Goal: Transaction & Acquisition: Purchase product/service

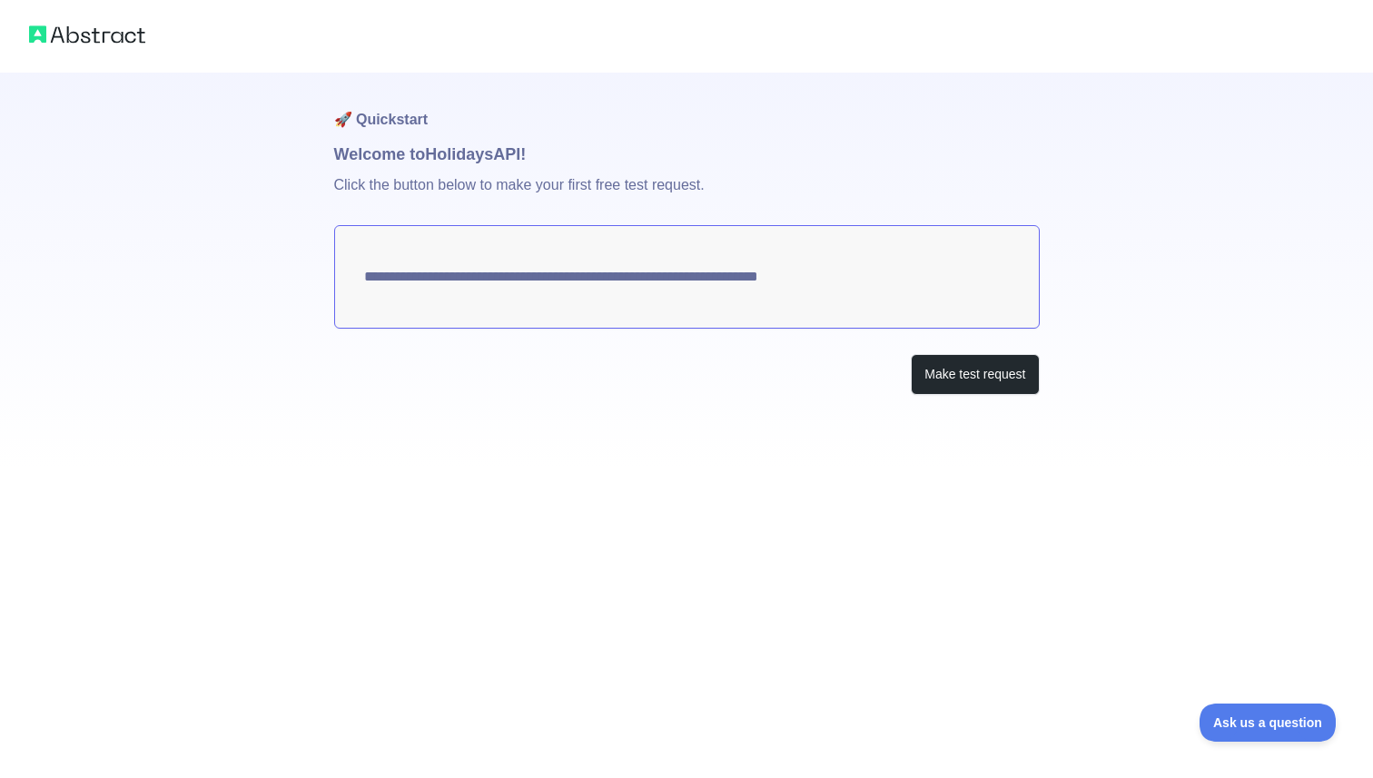
click at [731, 276] on textarea "**********" at bounding box center [687, 277] width 706 height 104
click at [430, 283] on textarea "**********" at bounding box center [687, 277] width 706 height 104
click at [927, 285] on textarea "**********" at bounding box center [687, 277] width 706 height 104
click at [929, 378] on button "Make test request" at bounding box center [975, 374] width 128 height 41
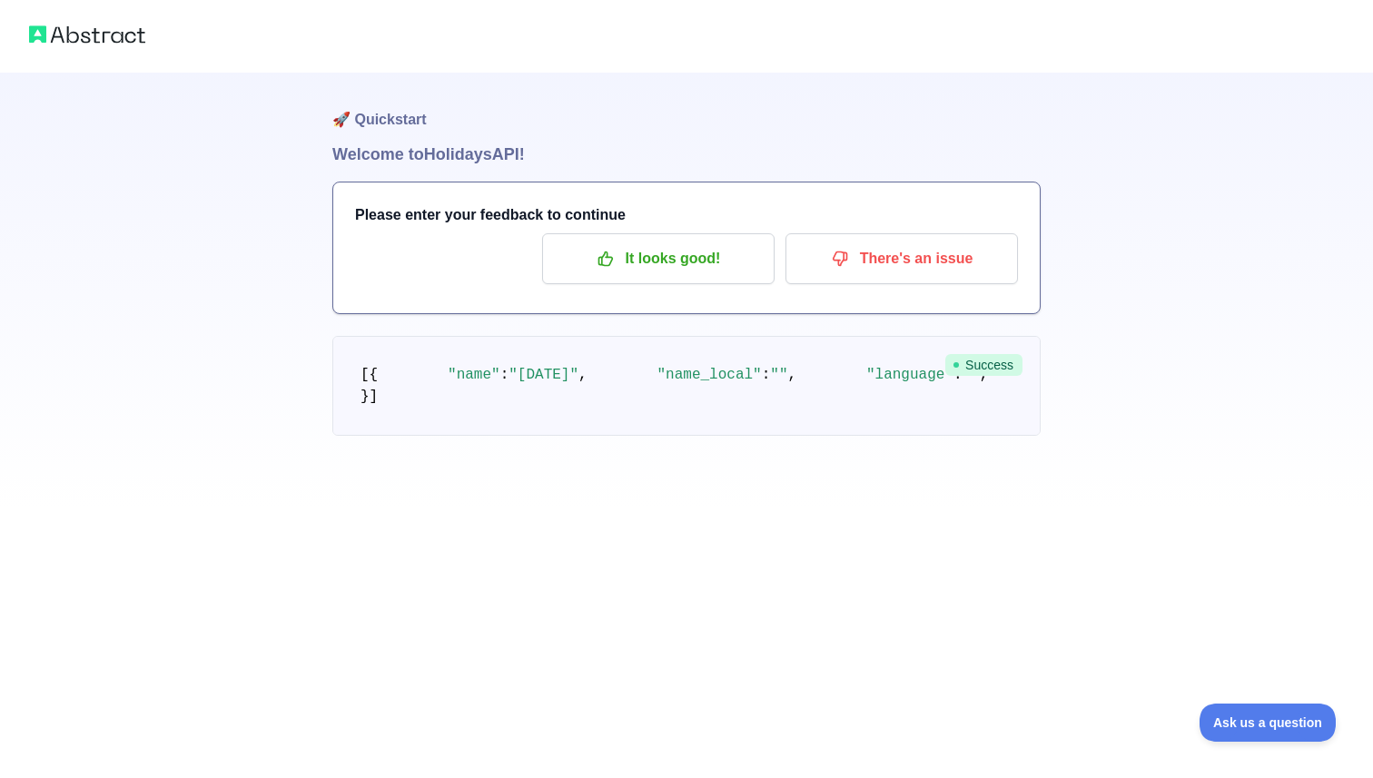
scroll to position [35, 0]
click at [78, 33] on img at bounding box center [87, 34] width 116 height 25
click at [668, 243] on p "It looks good!" at bounding box center [658, 258] width 205 height 31
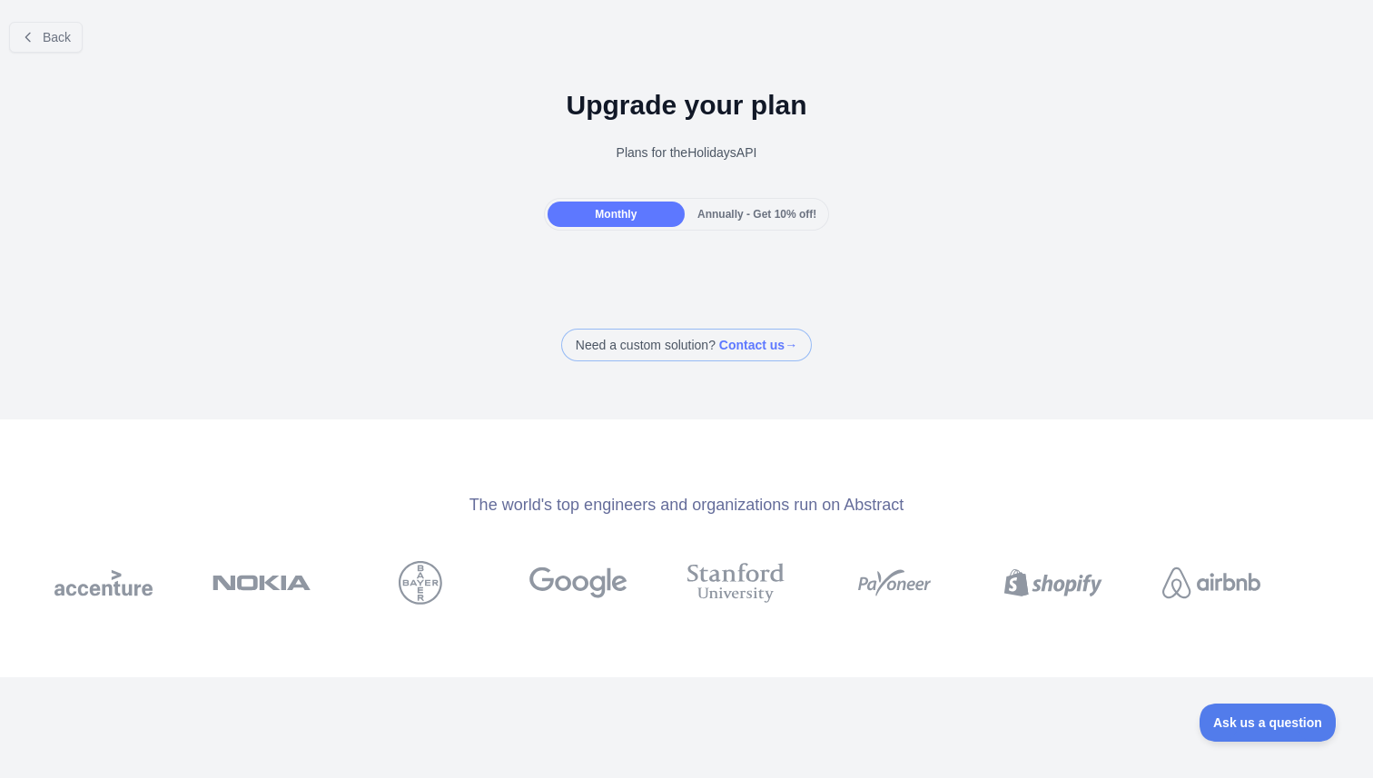
click at [604, 214] on span "Monthly" at bounding box center [616, 214] width 42 height 13
click at [595, 216] on span "Monthly" at bounding box center [616, 214] width 42 height 13
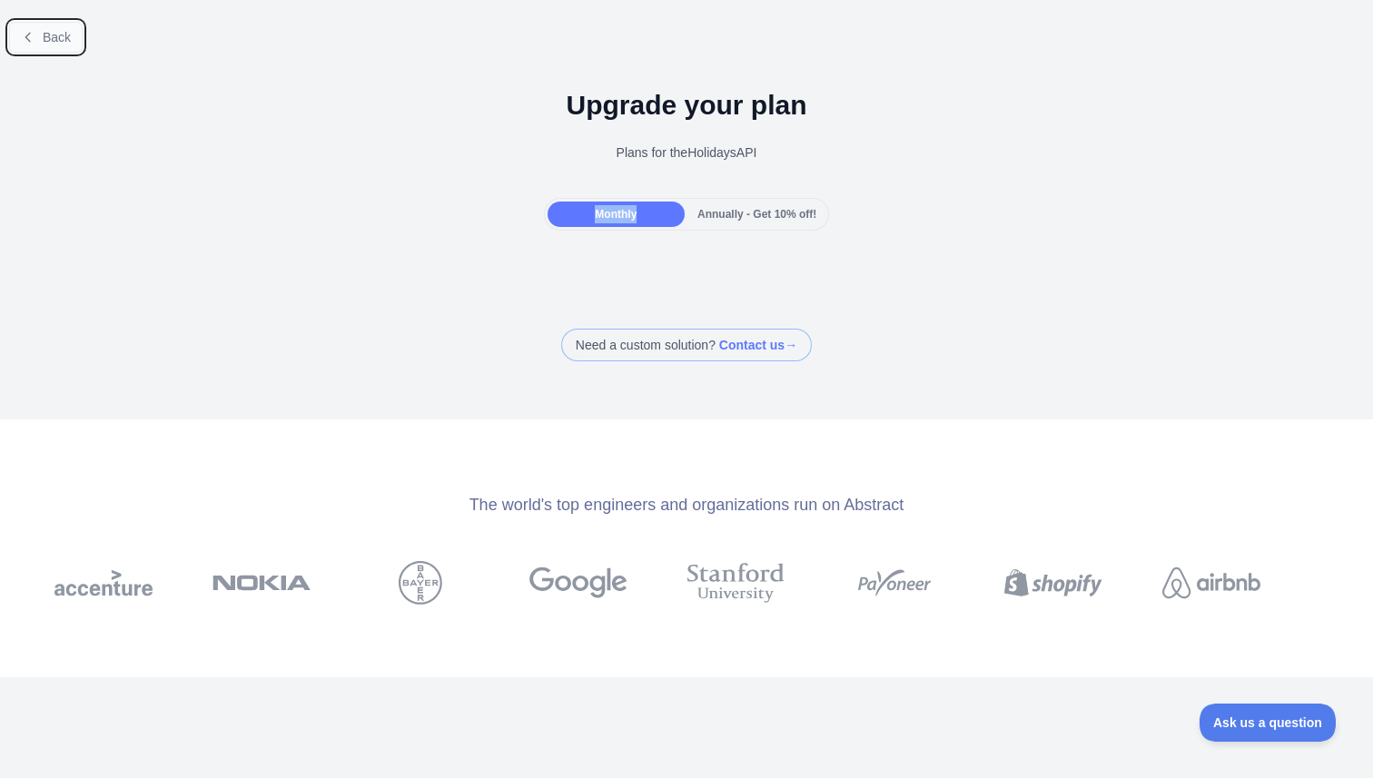
click at [54, 34] on span "Back" at bounding box center [57, 37] width 28 height 15
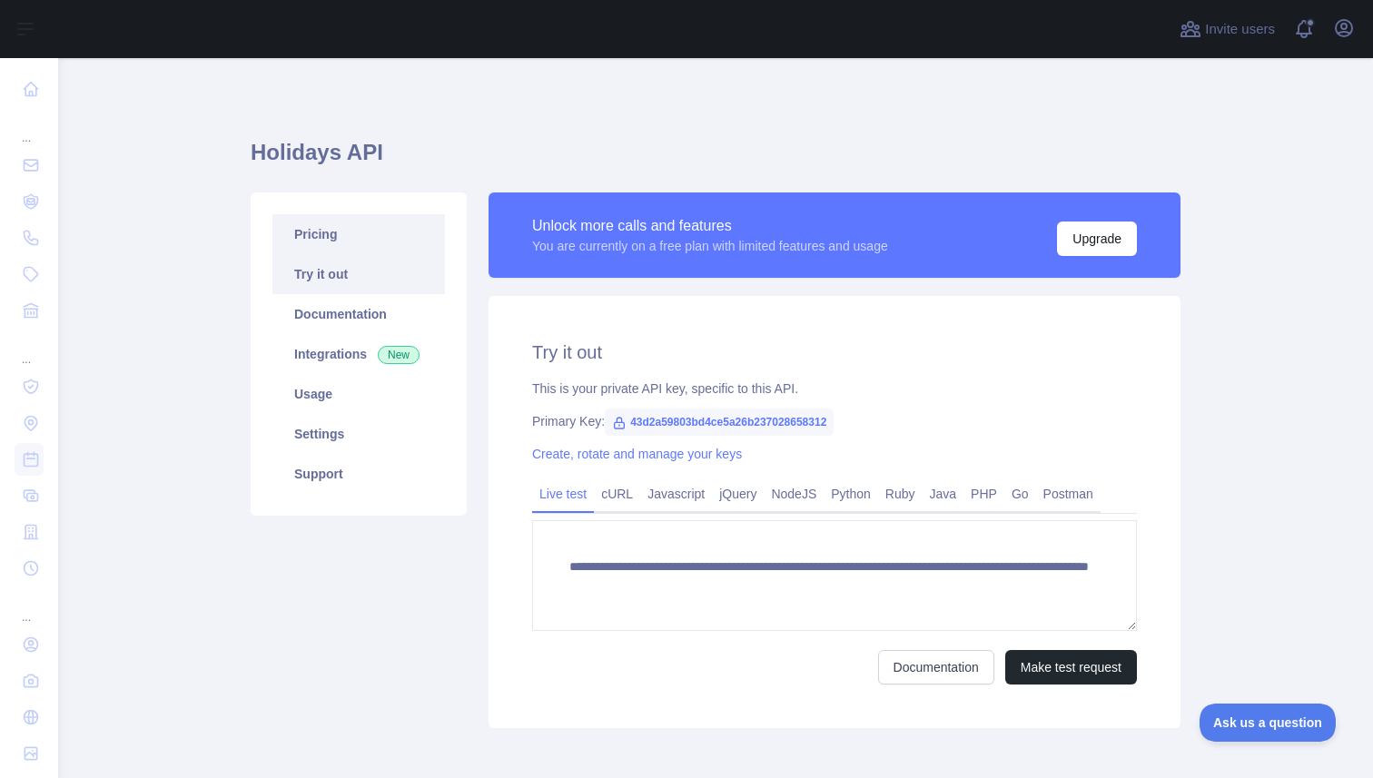
click at [324, 232] on link "Pricing" at bounding box center [358, 234] width 173 height 40
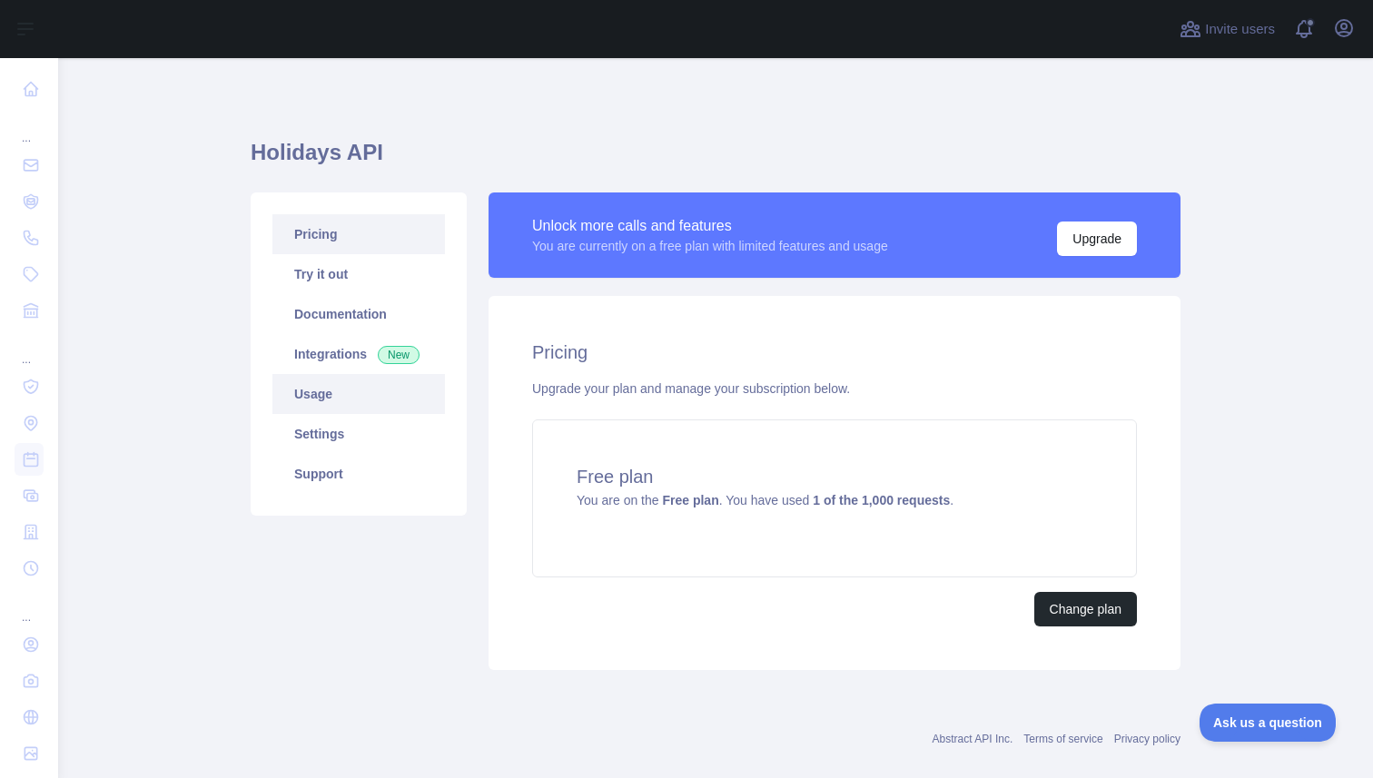
click at [322, 399] on link "Usage" at bounding box center [358, 394] width 173 height 40
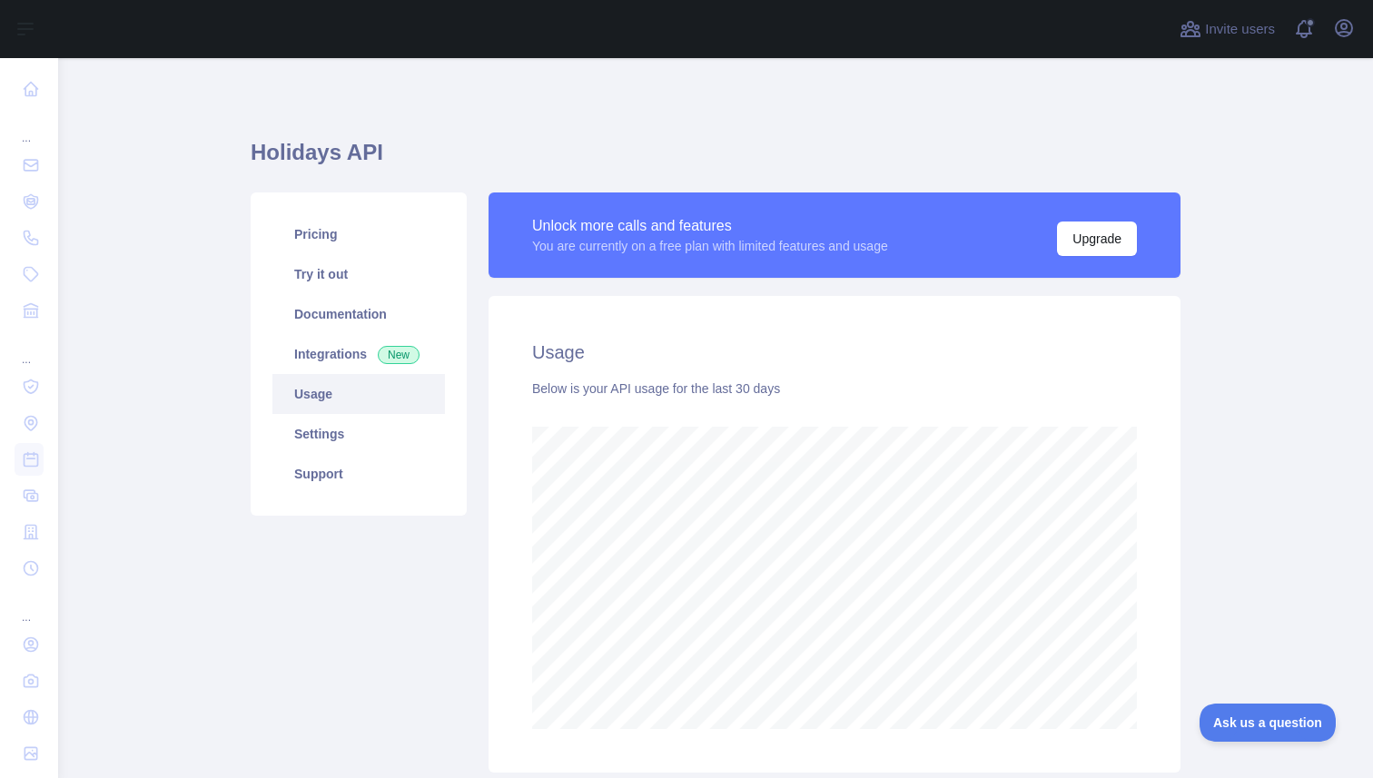
scroll to position [720, 1315]
click at [319, 232] on link "Pricing" at bounding box center [358, 234] width 173 height 40
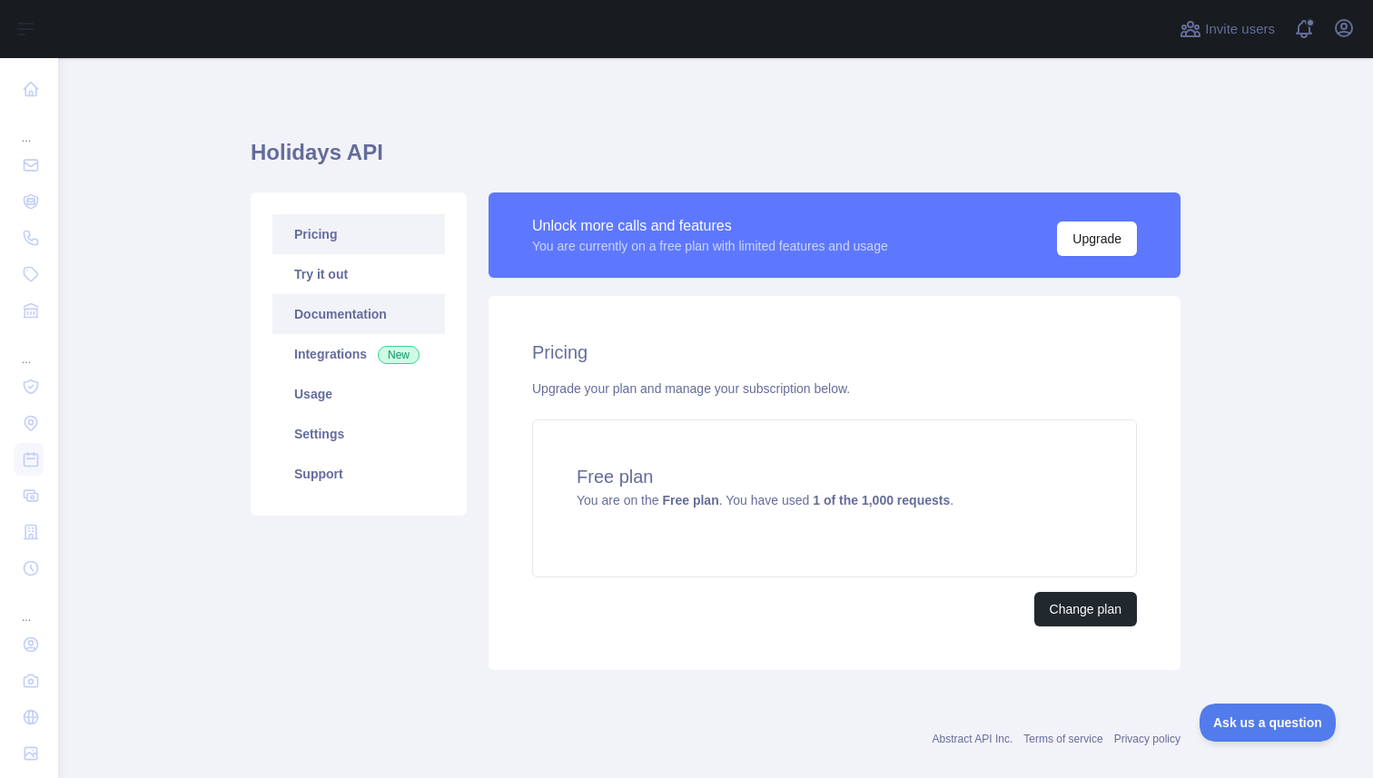
click at [331, 312] on link "Documentation" at bounding box center [358, 314] width 173 height 40
click at [330, 436] on link "Settings" at bounding box center [358, 434] width 173 height 40
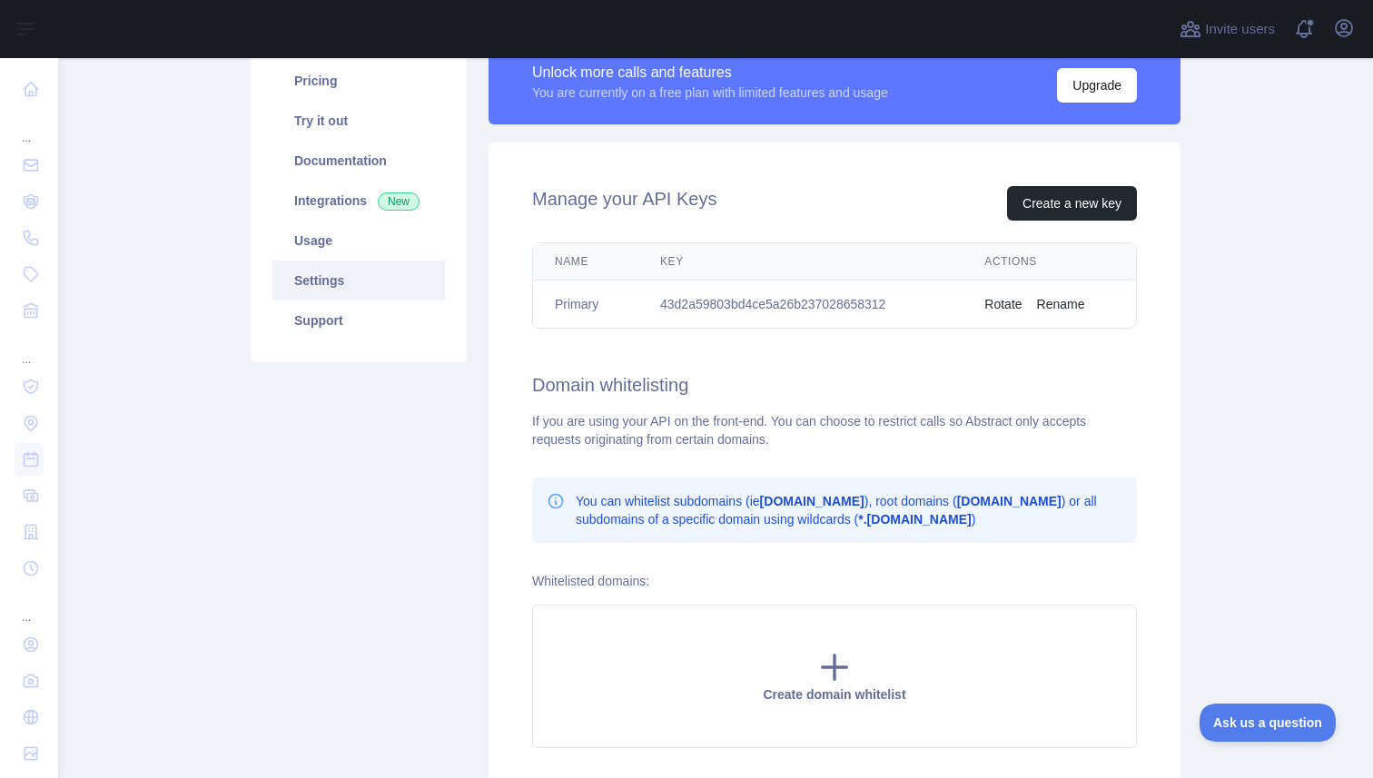
scroll to position [136, 0]
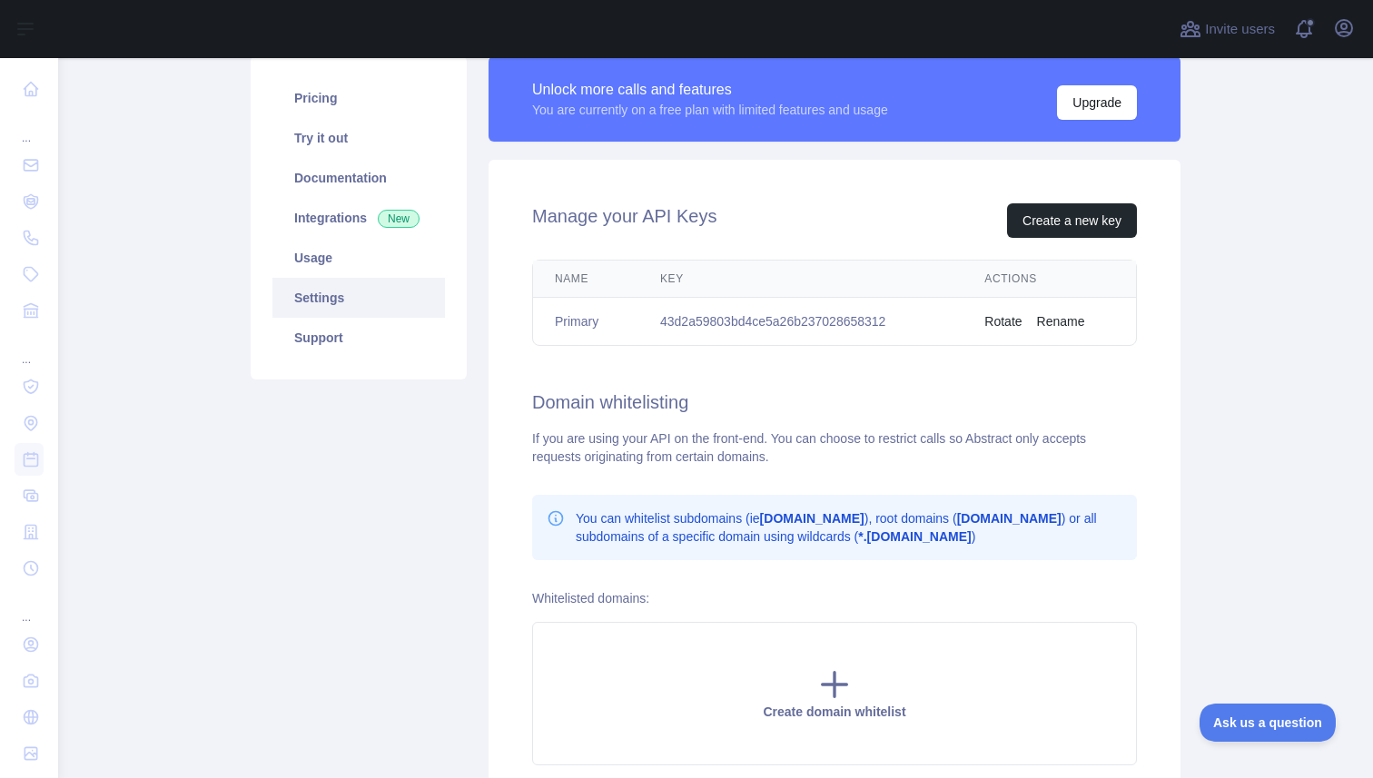
click at [764, 321] on td "43d2a59803bd4ce5a26b237028658312" at bounding box center [800, 322] width 324 height 48
copy td "43d2a59803bd4ce5a26b237028658312"
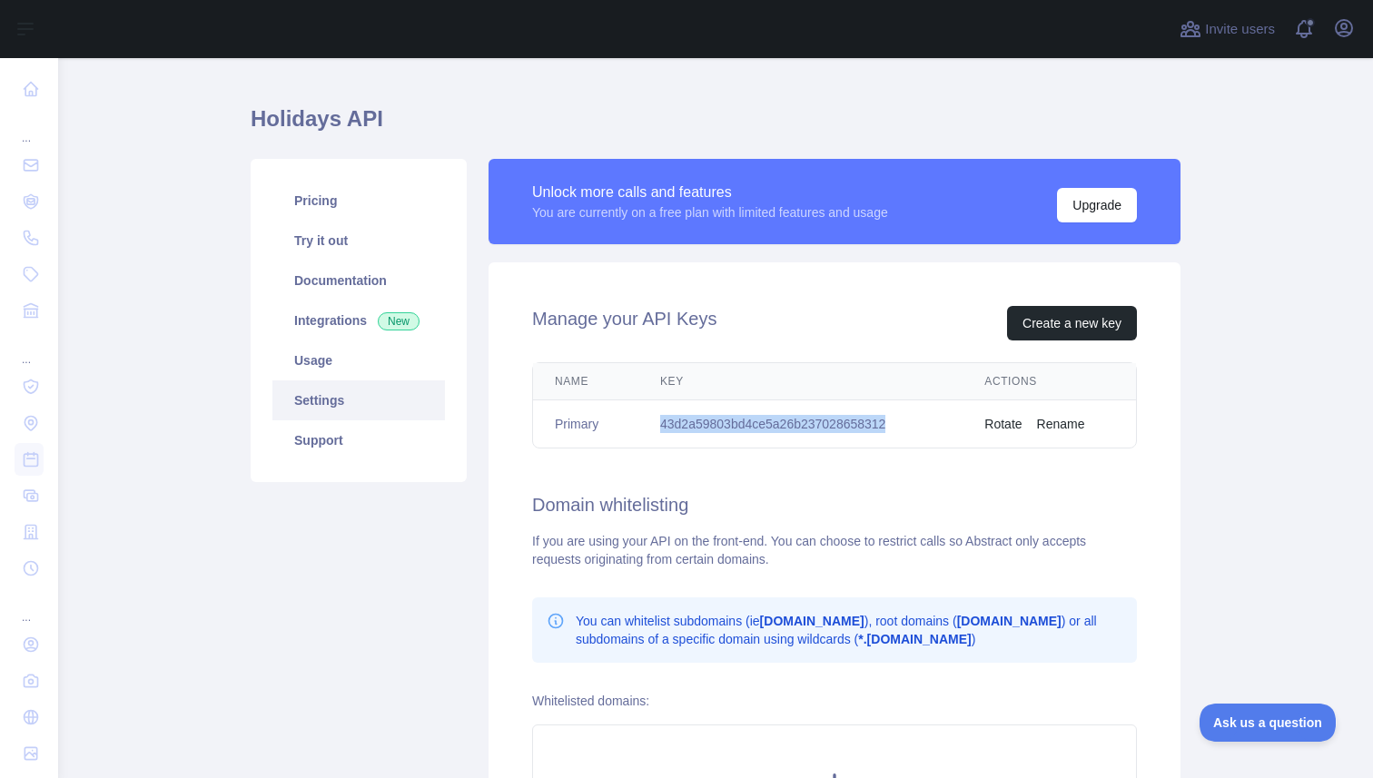
scroll to position [37, 0]
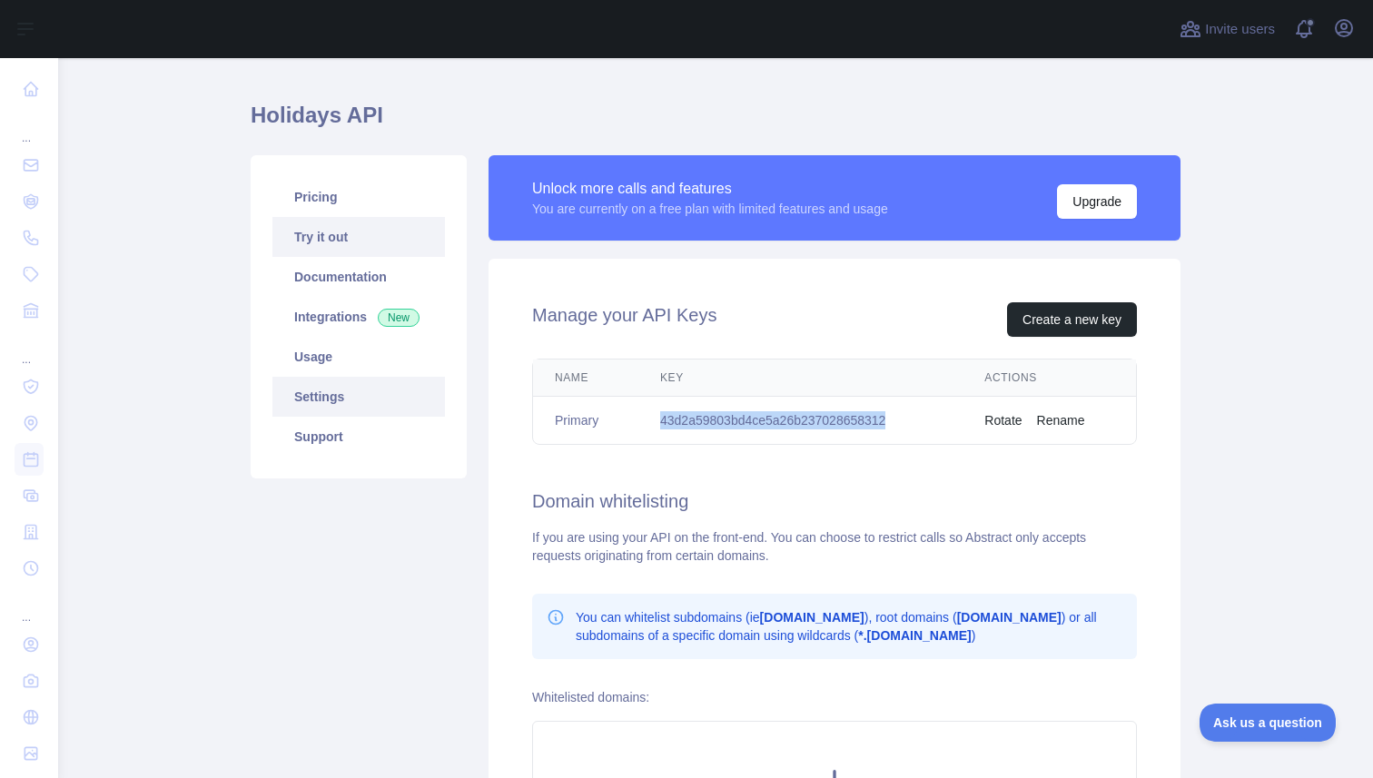
click at [325, 242] on link "Try it out" at bounding box center [358, 237] width 173 height 40
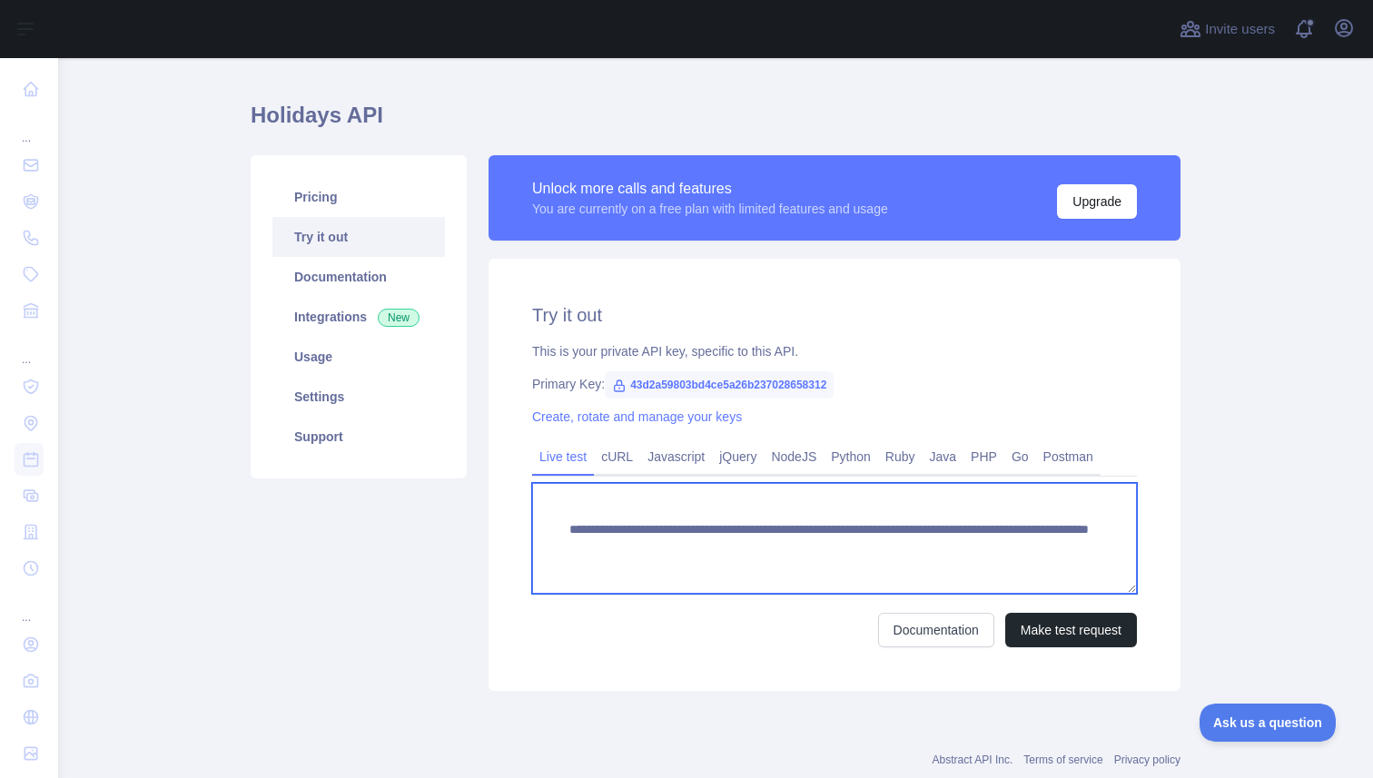
drag, startPoint x: 568, startPoint y: 530, endPoint x: 944, endPoint y: 549, distance: 376.4
click at [944, 549] on textarea "**********" at bounding box center [834, 538] width 605 height 111
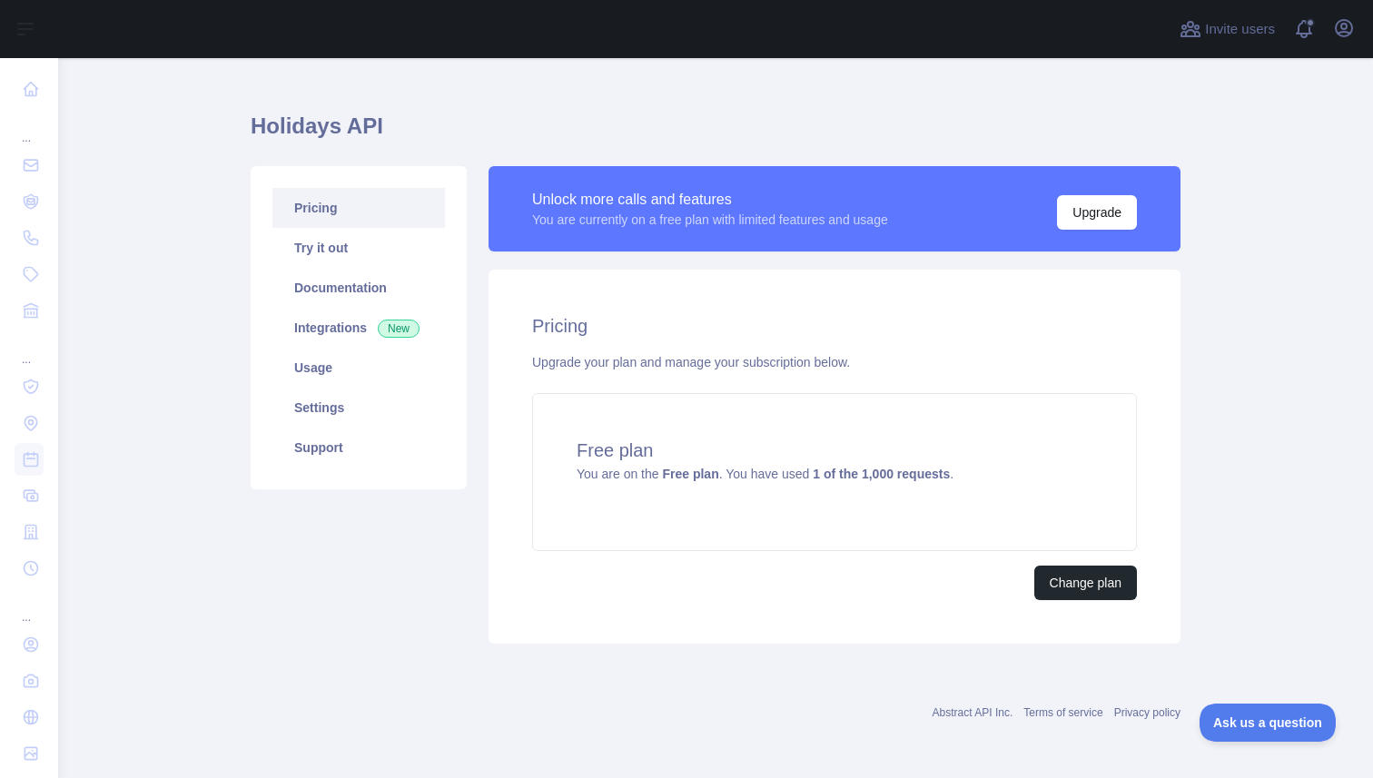
scroll to position [26, 0]
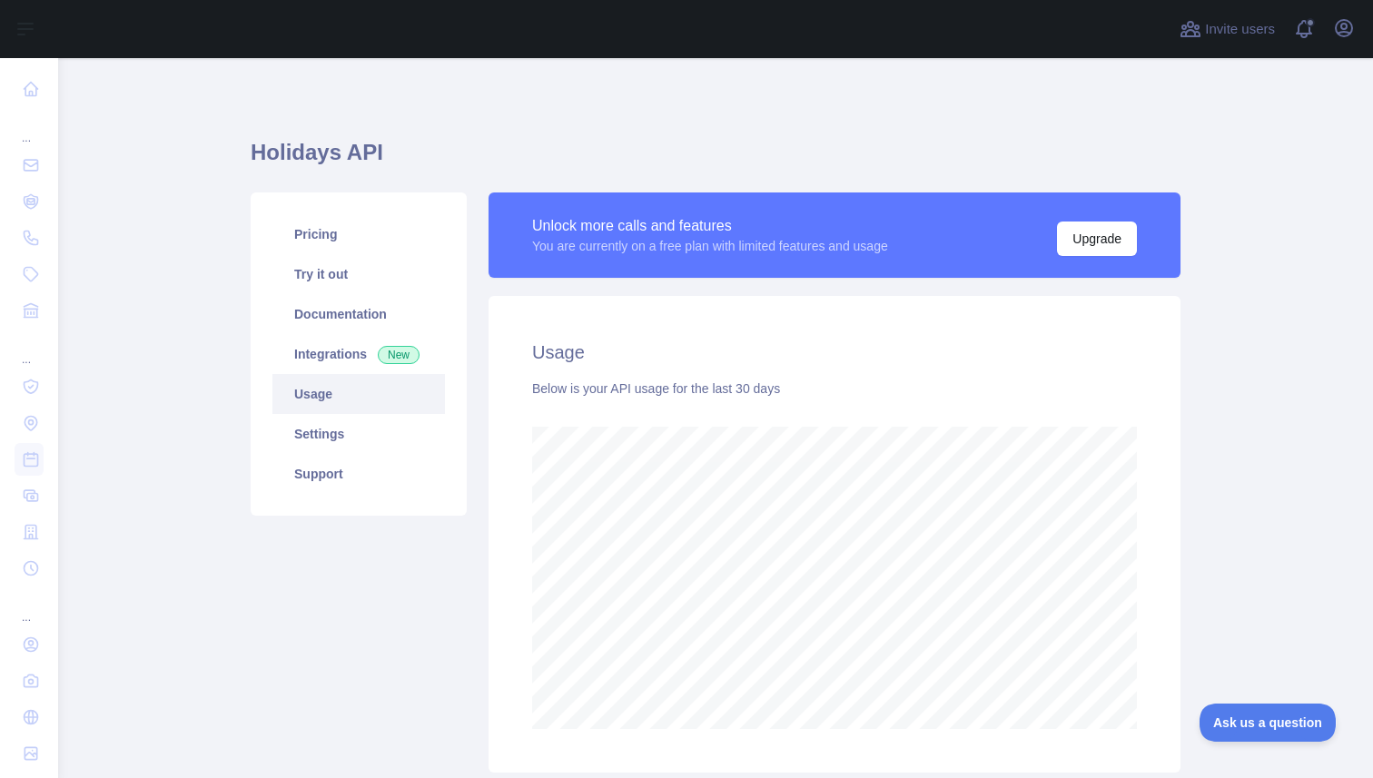
scroll to position [720, 1315]
